Goal: Submit feedback/report problem

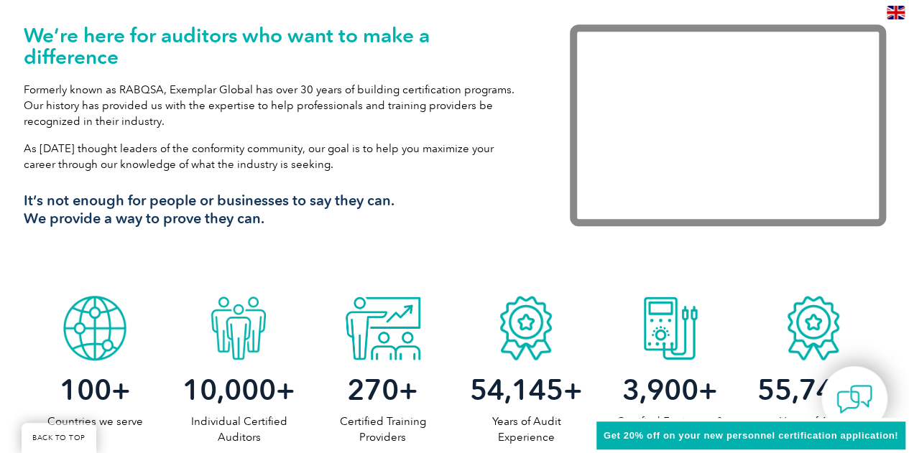
scroll to position [503, 0]
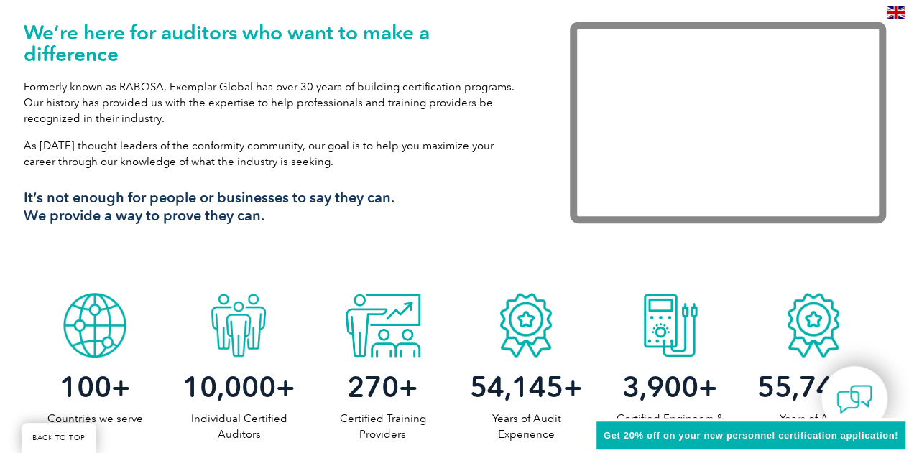
click at [807, 438] on span "Get 20% off on your new personnel certification application!" at bounding box center [750, 435] width 294 height 11
click at [846, 386] on img at bounding box center [853, 399] width 43 height 43
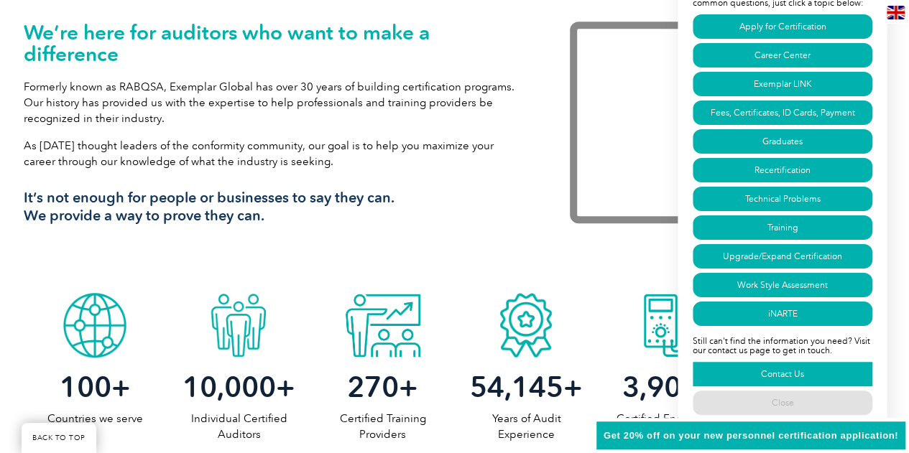
click at [799, 380] on link "Contact Us" at bounding box center [782, 374] width 180 height 24
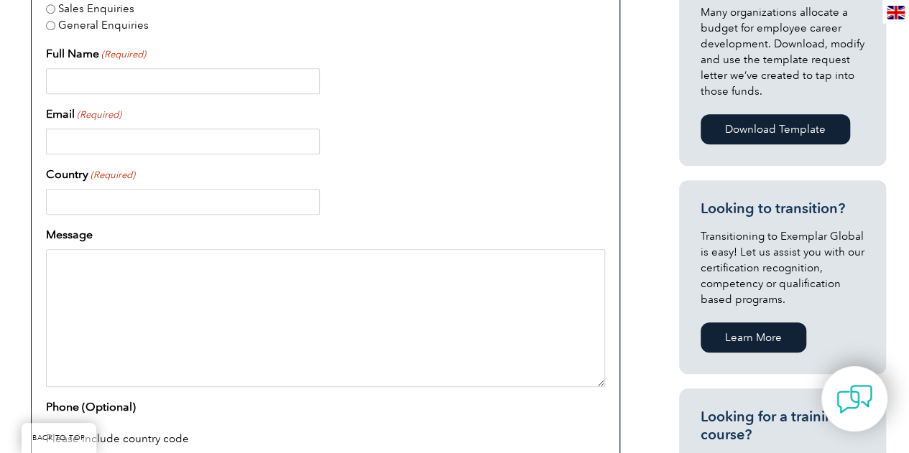
scroll to position [389, 0]
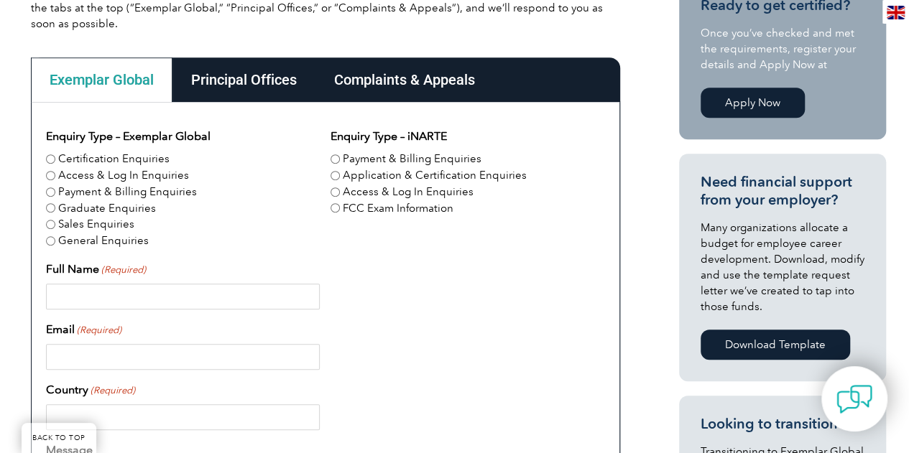
click at [47, 158] on input "Certification Enquiries" at bounding box center [50, 158] width 9 height 9
radio input "true"
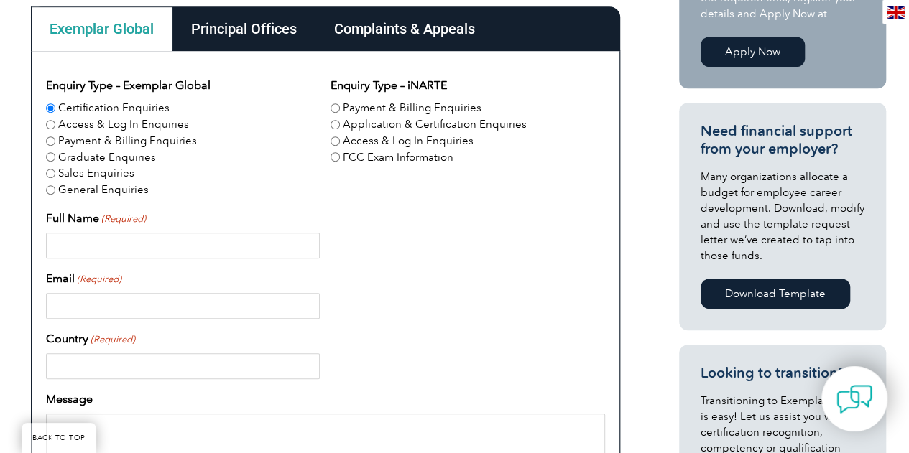
scroll to position [460, 0]
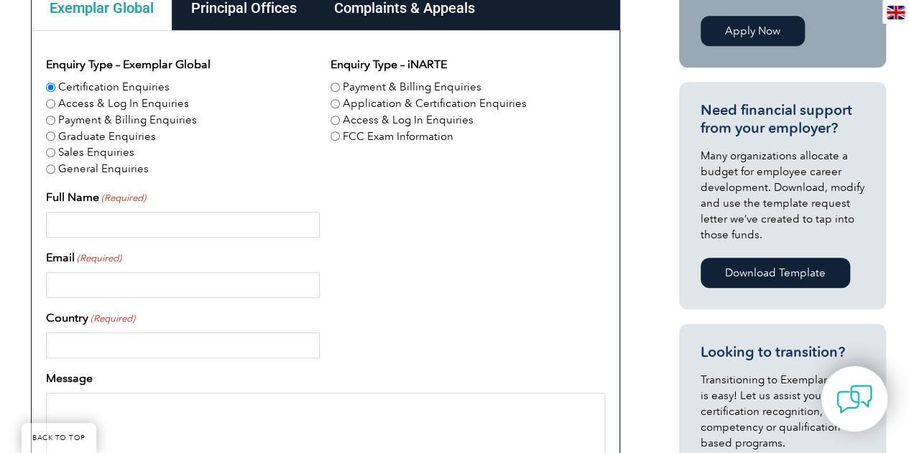
click at [167, 228] on input "Full Name (Required)" at bounding box center [183, 225] width 274 height 26
type input "Nisha Mukherjee"
type input "nmsuccess88@gmail.com"
type input "India"
drag, startPoint x: 211, startPoint y: 277, endPoint x: 0, endPoint y: 230, distance: 216.2
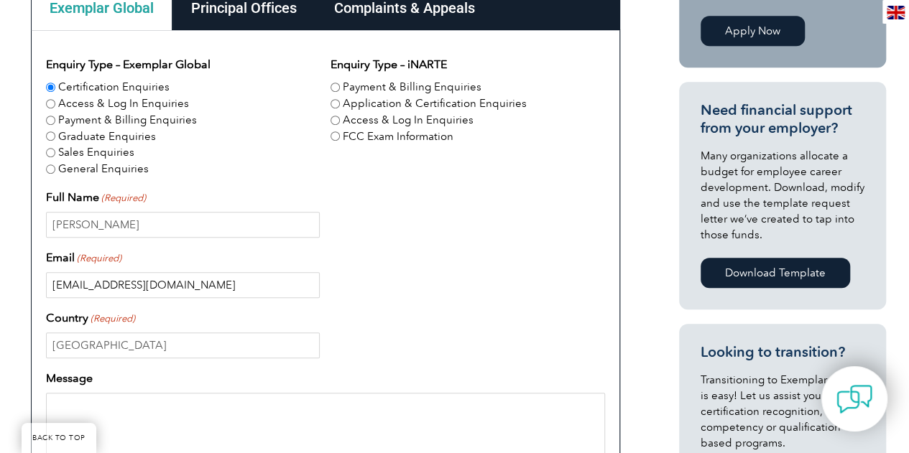
click at [0, 230] on div "Have a question or feedback for us? We’d love to hear from you! Please complete…" at bounding box center [454, 342] width 909 height 961
type input "nisha.mukherjee@globallogic.com"
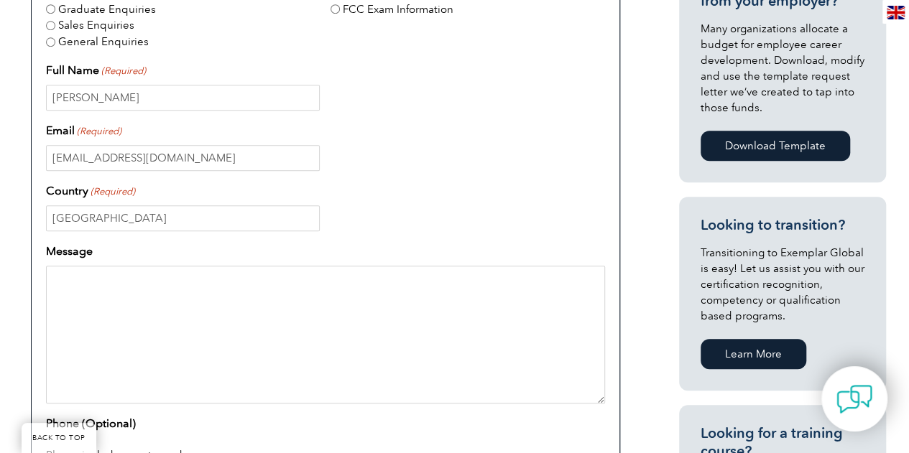
scroll to position [676, 0]
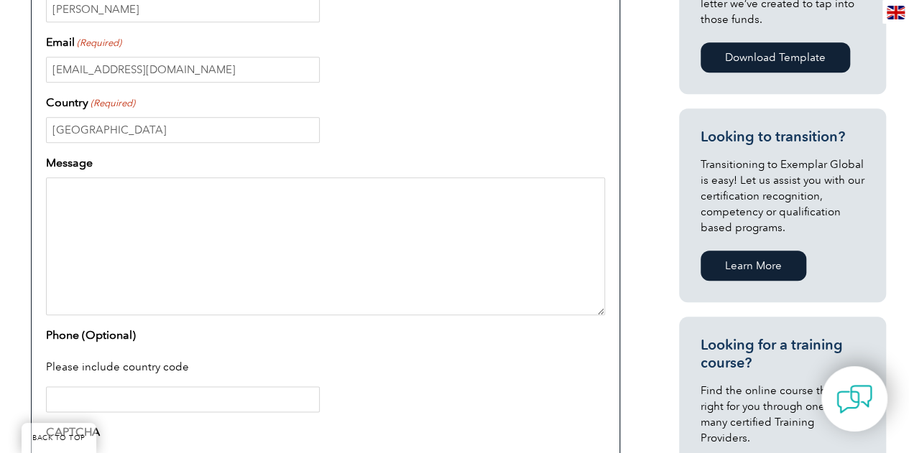
paste textarea "ISO 42001 – EU AI Lead Auditor"
type textarea "ISO 42001 – EU AI Lead Auditor"
click at [180, 211] on textarea "Message" at bounding box center [325, 246] width 559 height 138
paste textarea "Hi Team, Requesting the proposal for training cost for 10–12 participants for t…"
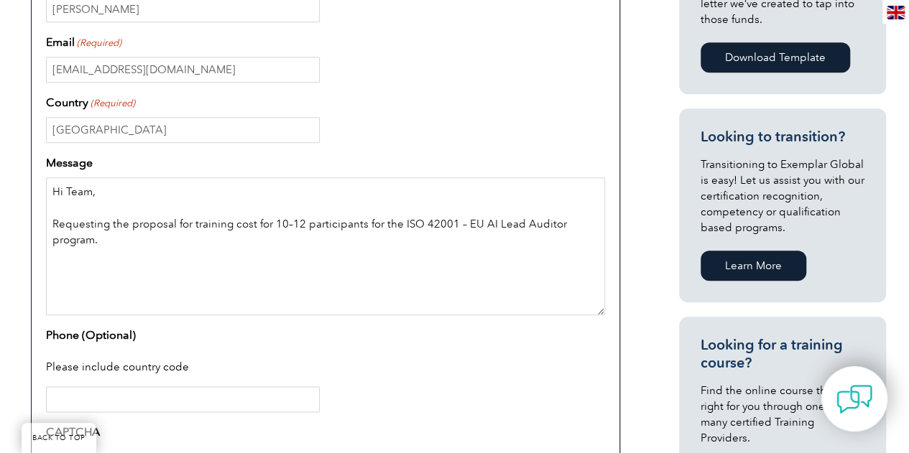
click at [152, 287] on textarea "Hi Team, Requesting the proposal for training cost for 10–12 participants for t…" at bounding box center [325, 246] width 559 height 138
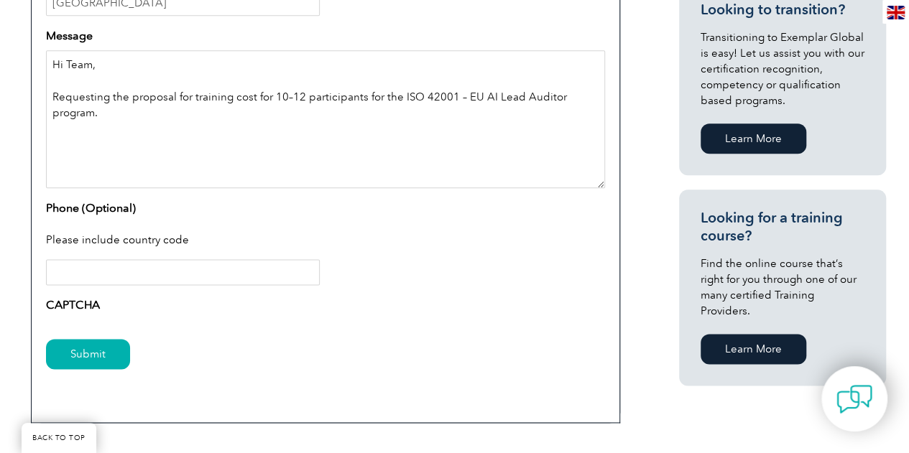
scroll to position [963, 0]
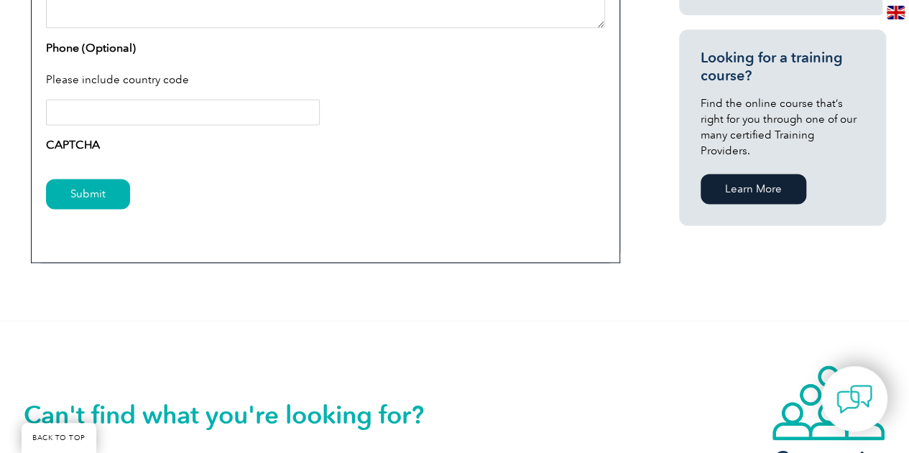
type textarea "Hi Team, Requesting the proposal for training cost for 10–12 participants for t…"
click at [124, 118] on input "Phone (Optional)" at bounding box center [183, 112] width 274 height 26
type input "+919880790780"
click at [69, 109] on input "+919880790780" at bounding box center [183, 112] width 274 height 26
click at [92, 198] on input "Submit" at bounding box center [88, 194] width 84 height 30
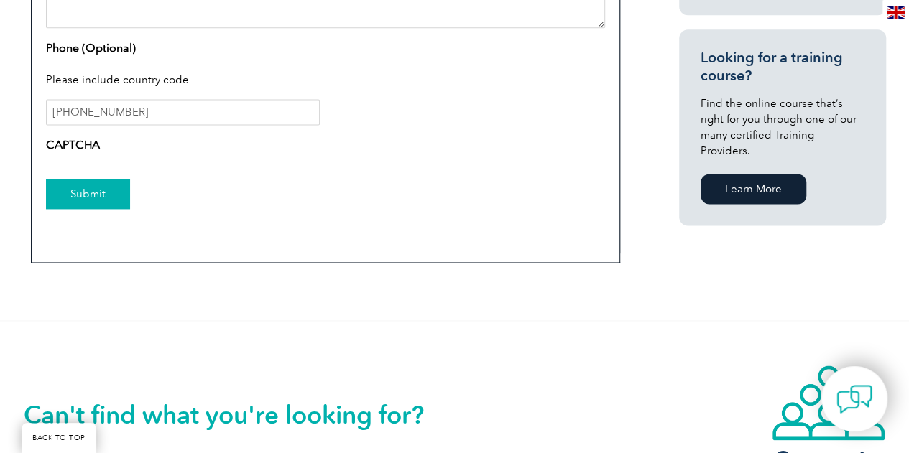
click at [76, 193] on input "Submit" at bounding box center [88, 194] width 84 height 30
click at [62, 136] on label "CAPTCHA" at bounding box center [73, 144] width 54 height 17
click at [139, 111] on input "+919880790780" at bounding box center [183, 112] width 274 height 26
click at [76, 147] on label "CAPTCHA" at bounding box center [73, 144] width 54 height 17
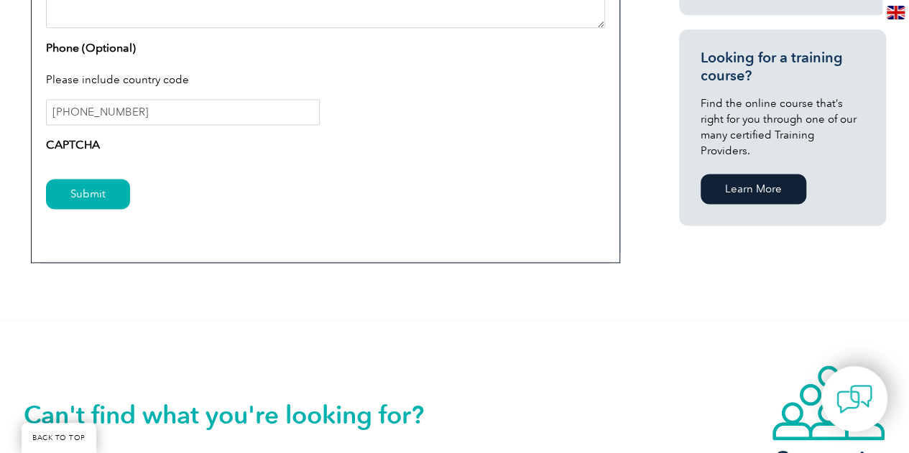
click at [124, 166] on div "Submit" at bounding box center [325, 195] width 559 height 62
click at [103, 148] on div "CAPTCHA" at bounding box center [325, 147] width 559 height 23
click at [88, 188] on input "Submit" at bounding box center [88, 194] width 84 height 30
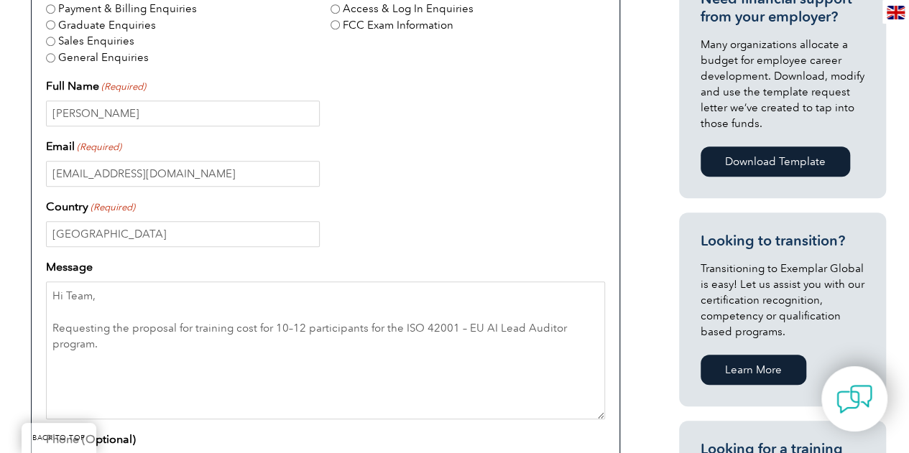
scroll to position [604, 0]
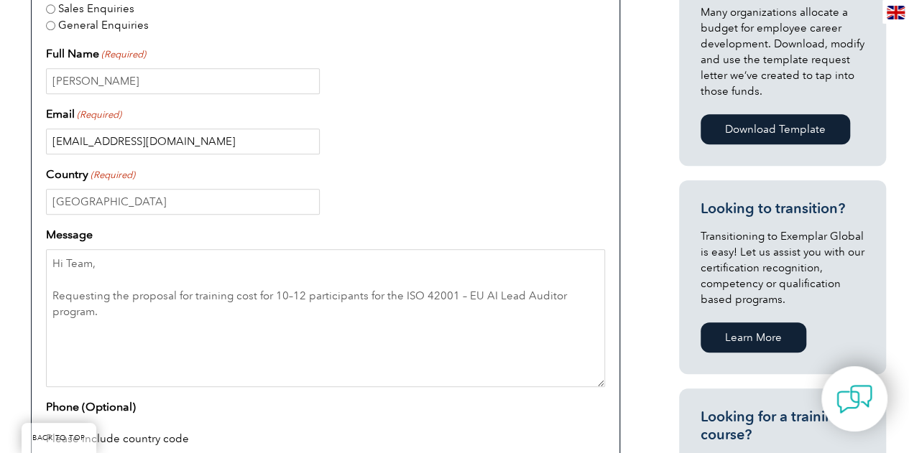
click at [260, 140] on input "nisha.mukherjee@globallogic.com" at bounding box center [183, 142] width 274 height 26
click at [262, 317] on textarea "Hi Team, Requesting the proposal for training cost for 10–12 participants for t…" at bounding box center [325, 318] width 559 height 138
click at [207, 354] on textarea "Hi Team, Requesting the proposal for training cost for 10–12 participants for t…" at bounding box center [325, 318] width 559 height 138
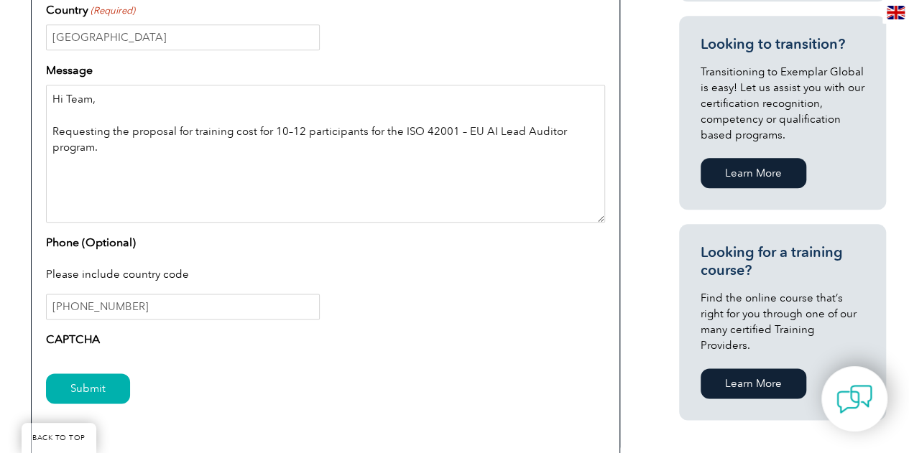
scroll to position [891, 0]
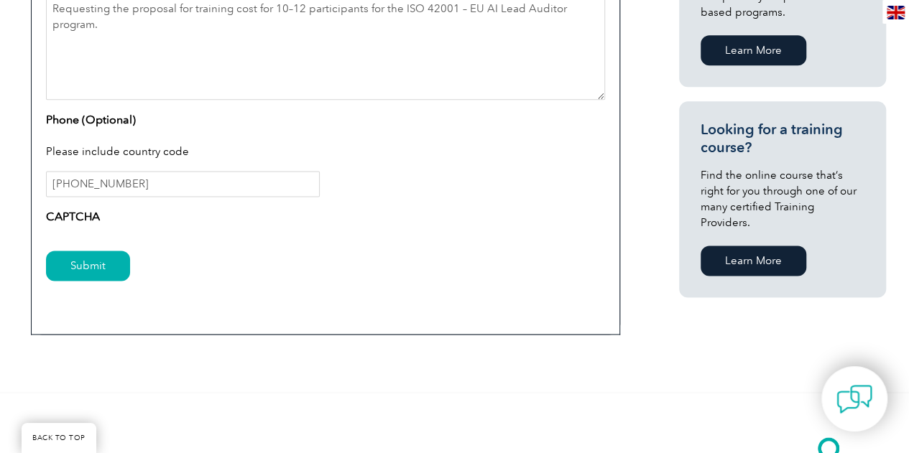
click at [84, 248] on div "Submit" at bounding box center [325, 267] width 559 height 62
click at [90, 256] on input "Submit" at bounding box center [88, 266] width 84 height 30
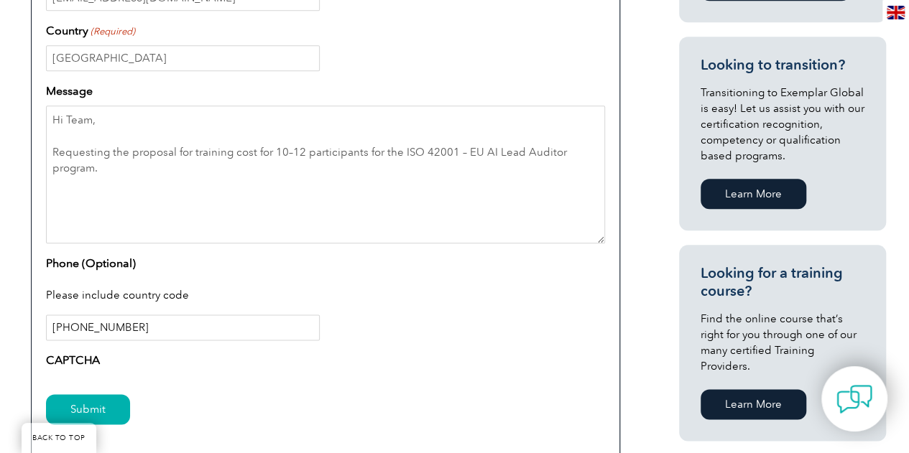
click at [223, 324] on input "+919880790780" at bounding box center [183, 328] width 274 height 26
click at [516, 339] on div "Enquiry Type – Exemplar Global Certification Enquiries Access & Log In Enquirie…" at bounding box center [325, 72] width 559 height 606
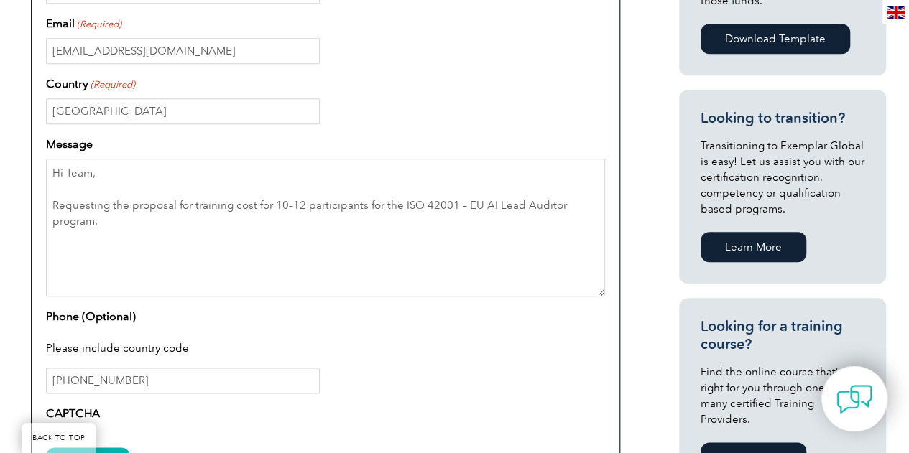
scroll to position [676, 0]
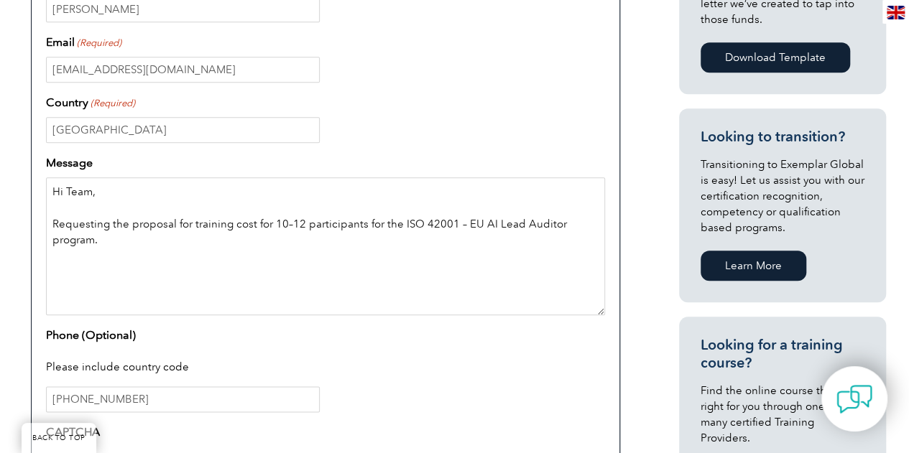
click at [243, 267] on textarea "Hi Team, Requesting the proposal for training cost for 10–12 participants for t…" at bounding box center [325, 246] width 559 height 138
click at [238, 119] on input "India" at bounding box center [183, 130] width 274 height 26
click at [209, 45] on div "Email (Required) nisha.mukherjee@globallogic.com" at bounding box center [325, 58] width 559 height 49
click at [279, 64] on input "nisha.mukherjee@globallogic.com" at bounding box center [183, 70] width 274 height 26
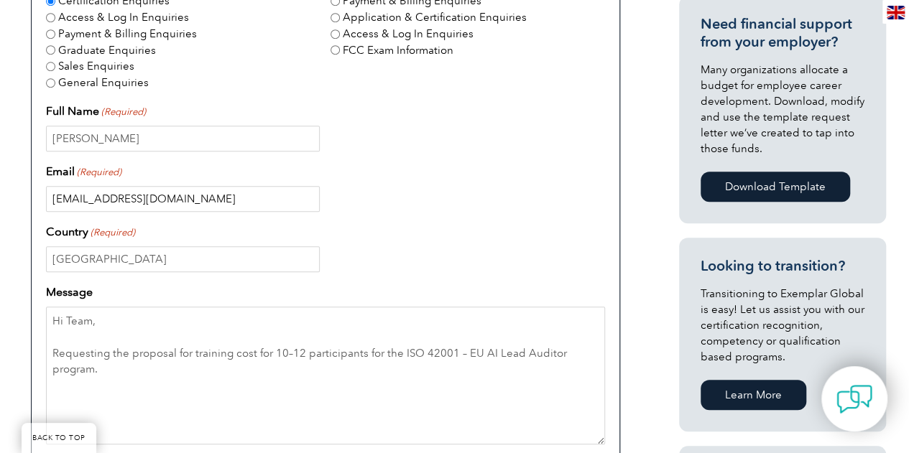
scroll to position [460, 0]
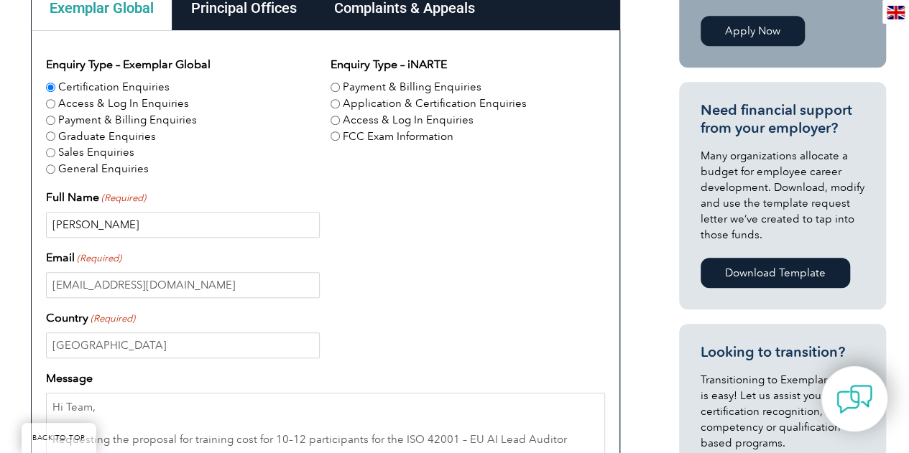
click at [162, 219] on input "Nisha Mukherjee" at bounding box center [183, 225] width 274 height 26
click at [476, 295] on div "nisha.mukherjee@globallogic.com" at bounding box center [325, 285] width 559 height 26
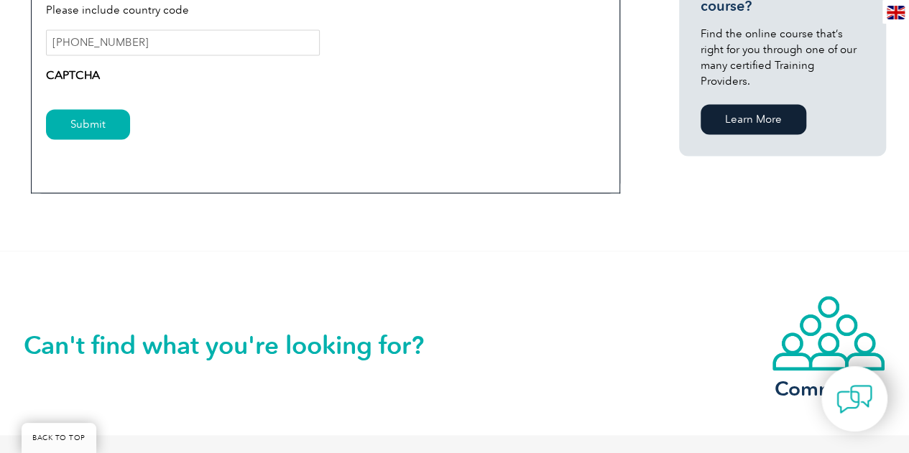
scroll to position [963, 0]
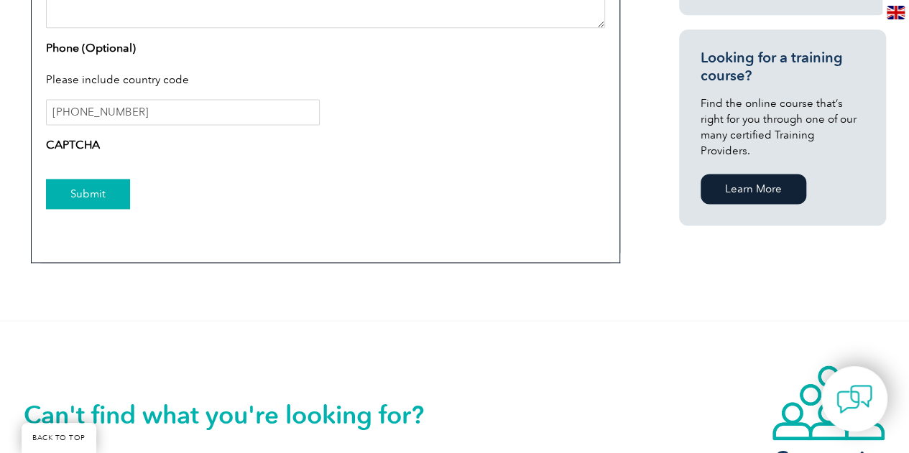
click at [73, 195] on input "Submit" at bounding box center [88, 194] width 84 height 30
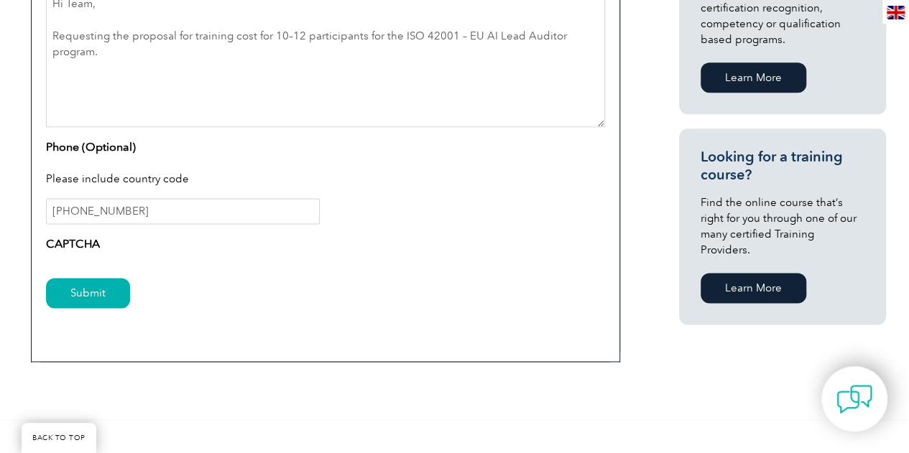
scroll to position [819, 0]
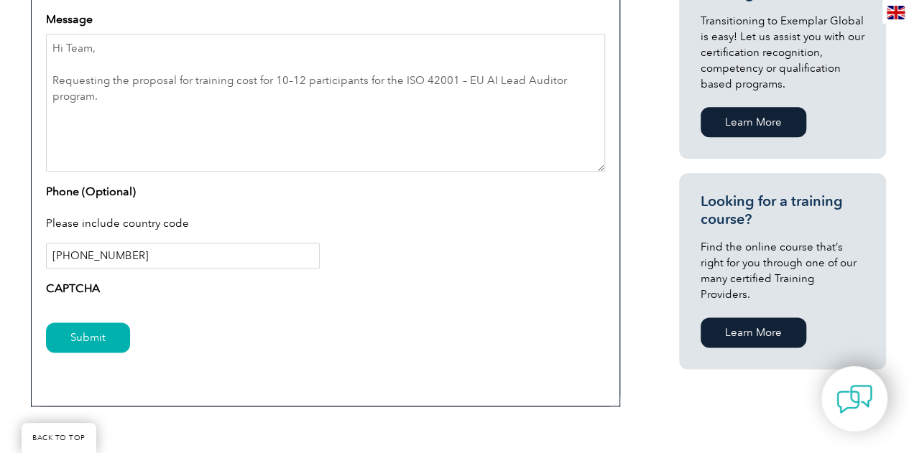
click at [206, 259] on input "+919880790780" at bounding box center [183, 256] width 274 height 26
drag, startPoint x: 75, startPoint y: 256, endPoint x: 43, endPoint y: 251, distance: 32.1
click at [43, 251] on div "Enquiry Type – Exemplar Global Certification Enquiries Access & Log In Enquirie…" at bounding box center [325, 38] width 589 height 735
click at [195, 254] on input "+919880790780" at bounding box center [183, 256] width 274 height 26
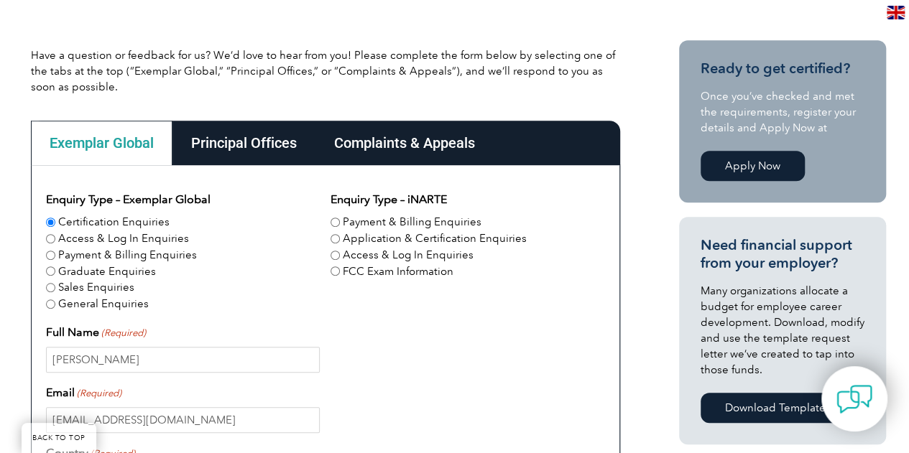
scroll to position [389, 0]
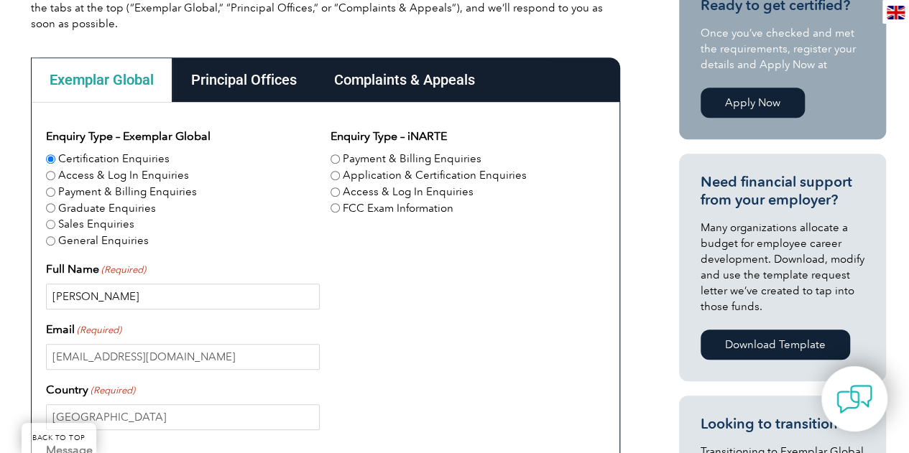
click at [175, 299] on input "Nisha Mukherjee" at bounding box center [183, 297] width 274 height 26
click at [220, 297] on input "Nisha Mukherjee" at bounding box center [183, 297] width 274 height 26
drag, startPoint x: 226, startPoint y: 302, endPoint x: 1, endPoint y: 210, distance: 243.1
click at [0, 210] on div "Have a question or feedback for us? We’d love to hear from you! Please complete…" at bounding box center [454, 414] width 909 height 961
type input "Nisha Mukherjee"
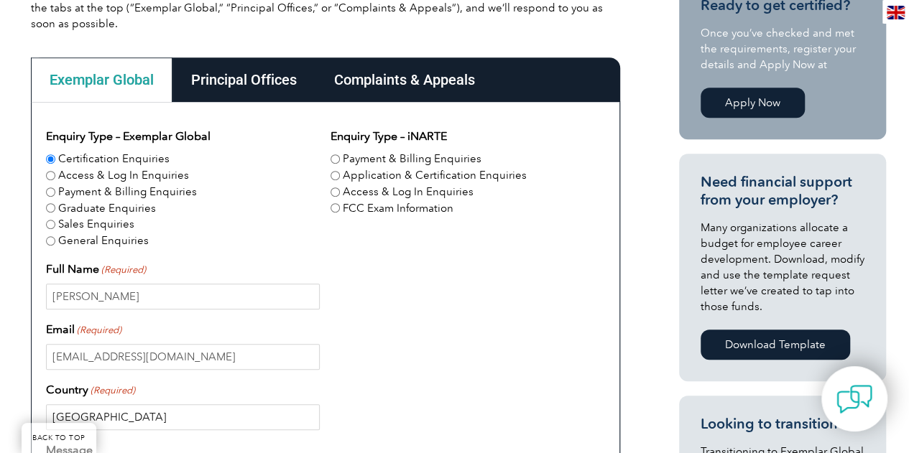
type input "India"
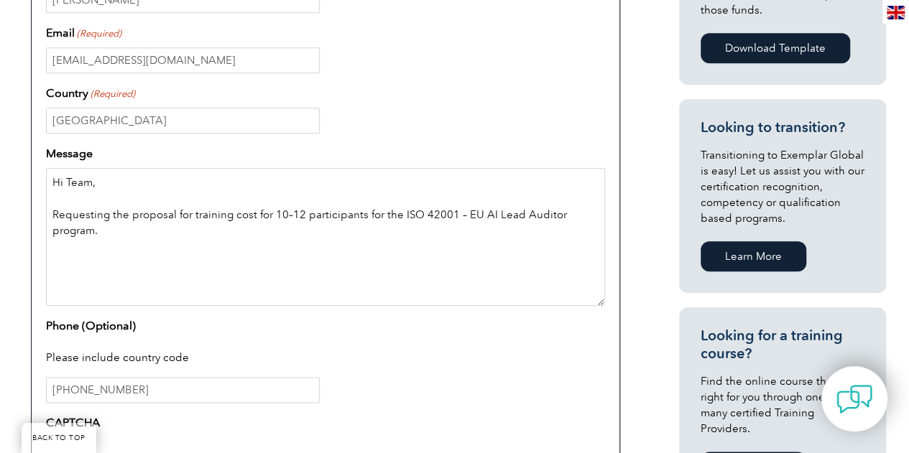
scroll to position [688, 0]
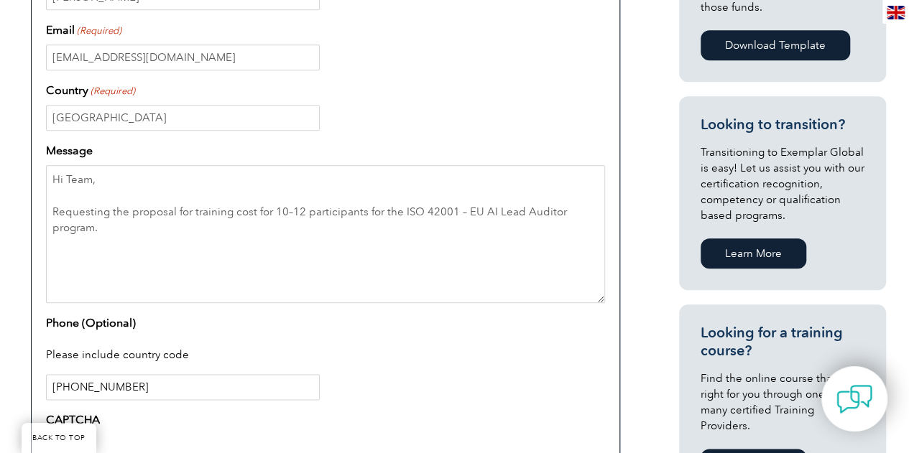
drag, startPoint x: 177, startPoint y: 381, endPoint x: 0, endPoint y: 289, distance: 198.8
click at [0, 294] on div "Have a question or feedback for us? We’d love to hear from you! Please complete…" at bounding box center [454, 114] width 909 height 961
type input "+919880790780"
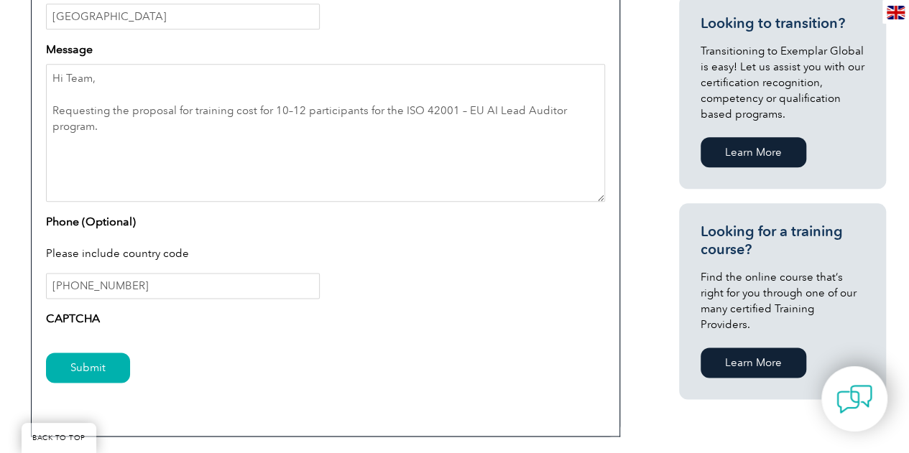
scroll to position [1005, 0]
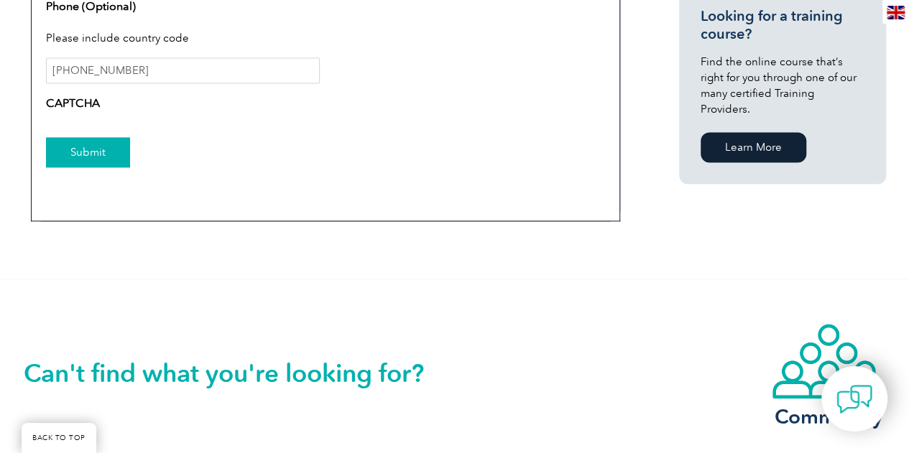
click at [95, 149] on input "Submit" at bounding box center [88, 152] width 84 height 30
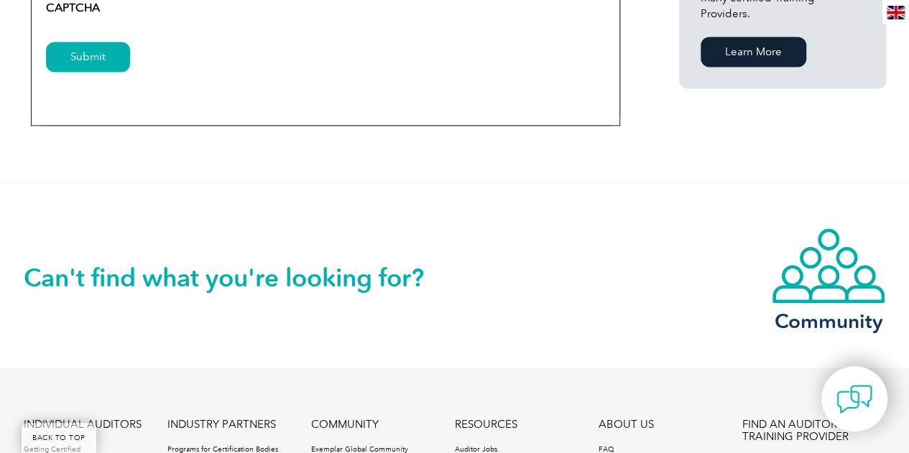
scroll to position [1005, 0]
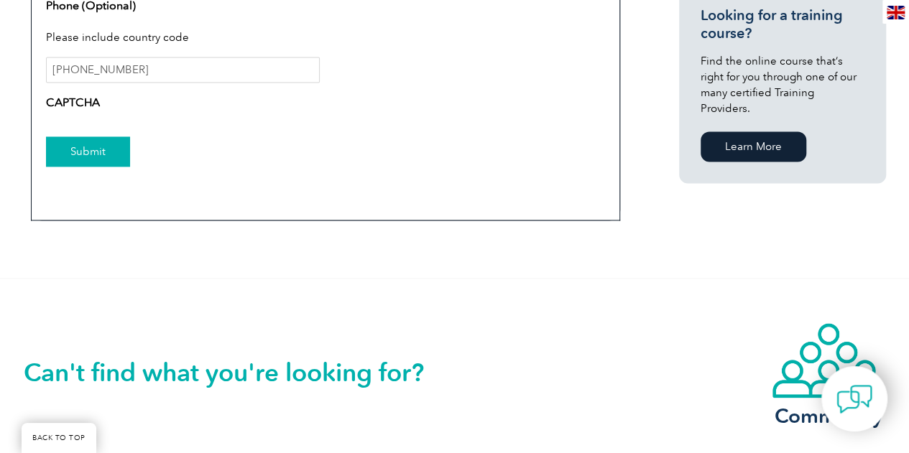
click at [98, 146] on input "Submit" at bounding box center [88, 151] width 84 height 30
click at [76, 108] on label "CAPTCHA" at bounding box center [73, 102] width 54 height 17
click at [77, 108] on label "CAPTCHA" at bounding box center [73, 102] width 54 height 17
click at [99, 102] on div "CAPTCHA" at bounding box center [325, 105] width 559 height 23
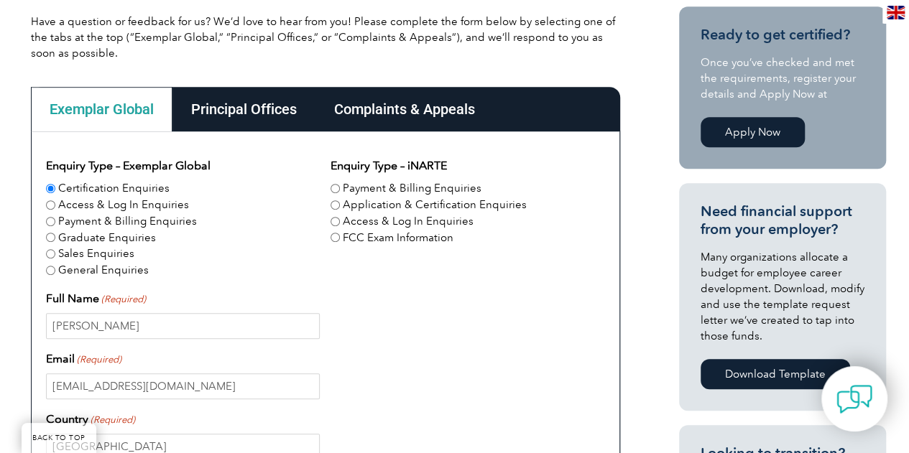
scroll to position [215, 0]
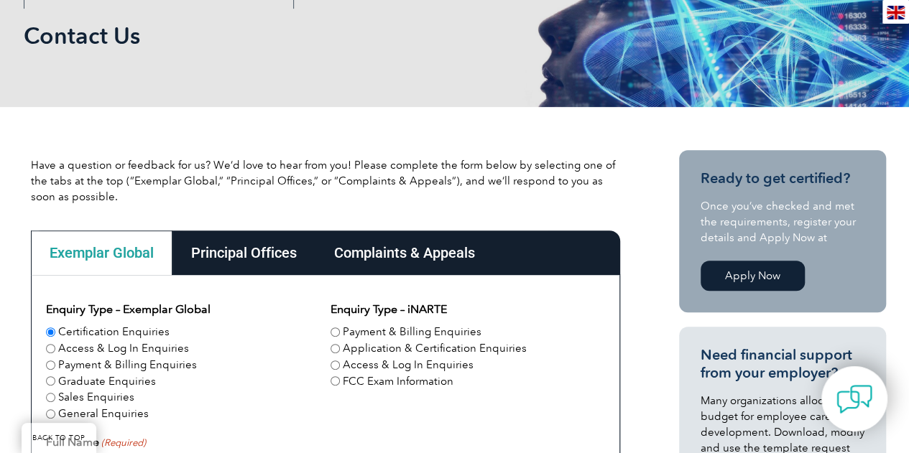
click at [756, 266] on link "Apply Now" at bounding box center [752, 276] width 104 height 30
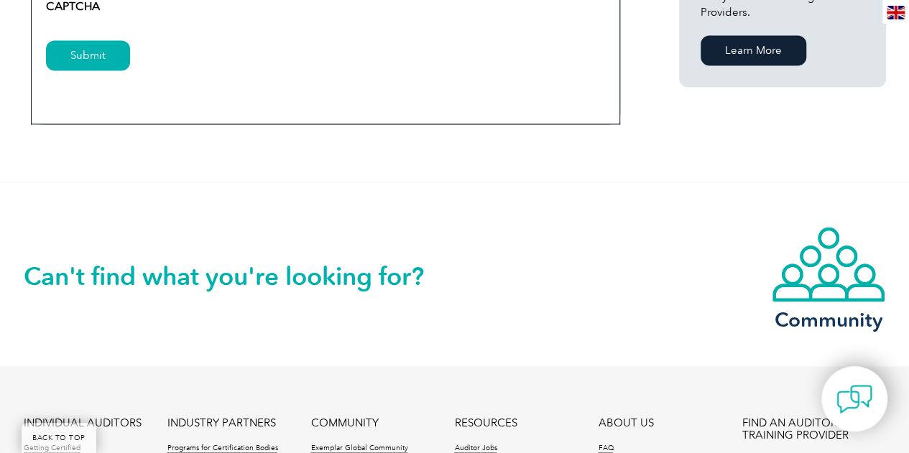
scroll to position [1077, 0]
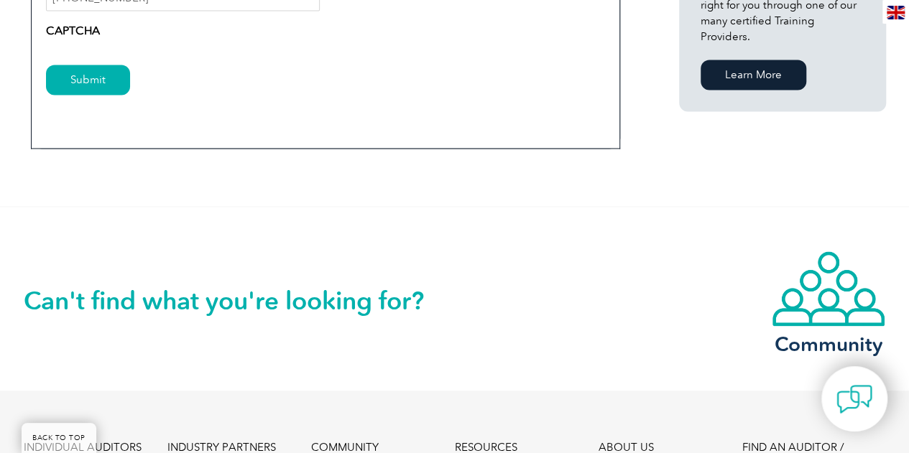
click at [82, 55] on div "Submit" at bounding box center [325, 81] width 559 height 62
click at [82, 77] on input "Submit" at bounding box center [88, 80] width 84 height 30
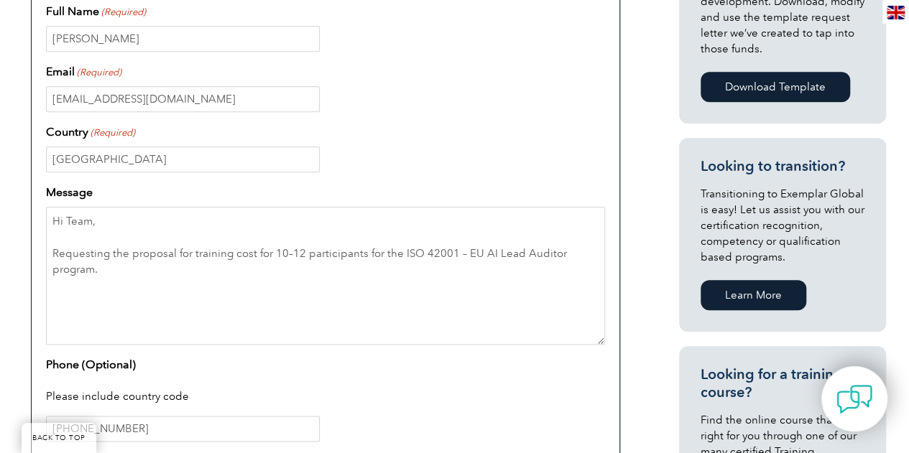
scroll to position [575, 0]
